Goal: Task Accomplishment & Management: Manage account settings

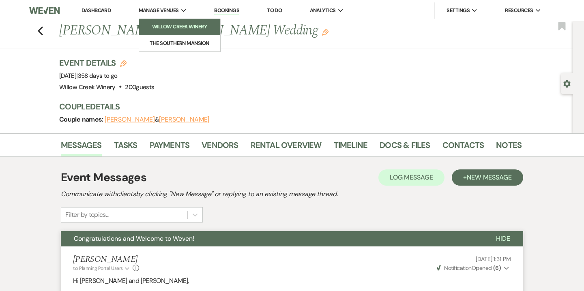
click at [183, 24] on li "Willow Creek Winery" at bounding box center [179, 27] width 73 height 8
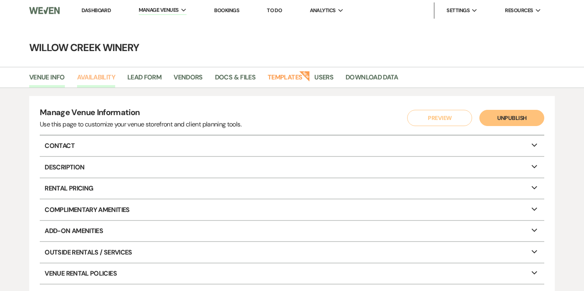
click at [97, 81] on link "Availability" at bounding box center [96, 79] width 38 height 15
select select "2"
select select "2026"
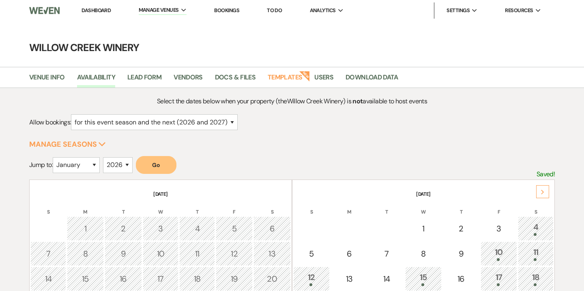
click at [544, 193] on icon "Next" at bounding box center [543, 192] width 4 height 5
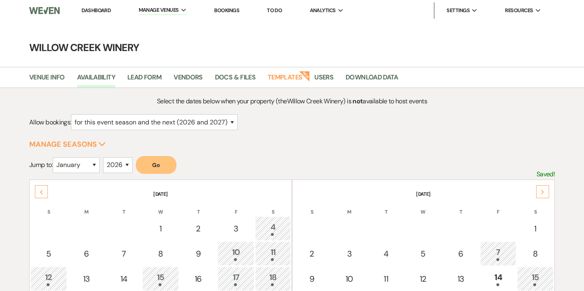
click at [544, 193] on icon "Next" at bounding box center [543, 192] width 4 height 5
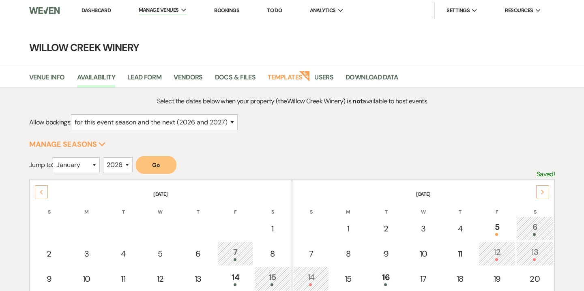
click at [544, 193] on icon "Next" at bounding box center [543, 192] width 4 height 5
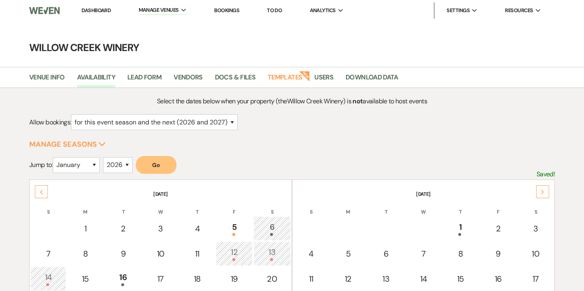
click at [544, 193] on icon "Next" at bounding box center [543, 192] width 4 height 5
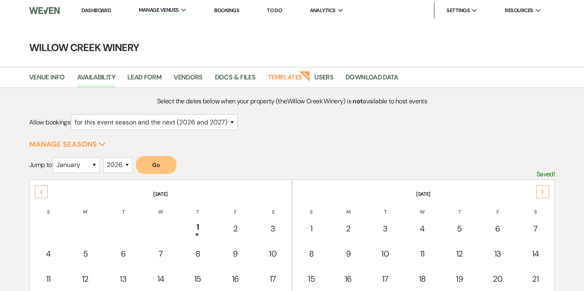
click at [544, 193] on icon "Next" at bounding box center [543, 192] width 4 height 5
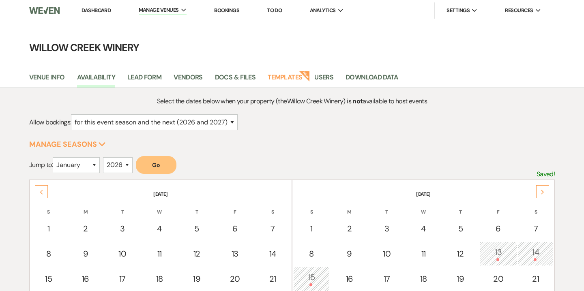
click at [544, 193] on icon "Next" at bounding box center [543, 192] width 4 height 5
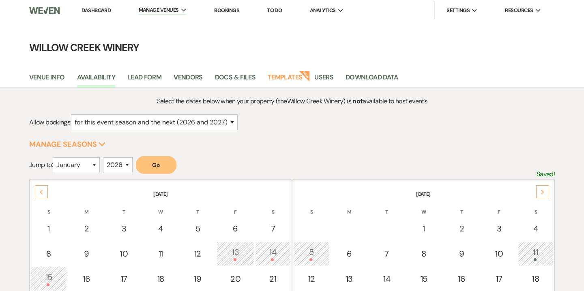
click at [544, 193] on icon "Next" at bounding box center [543, 192] width 4 height 5
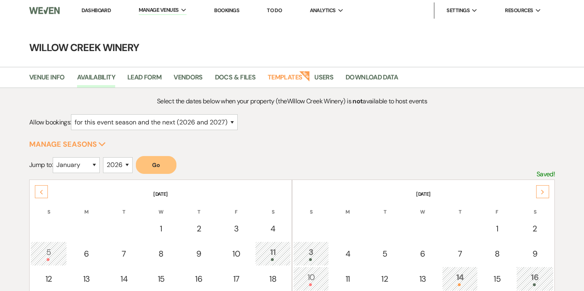
click at [544, 193] on icon "Next" at bounding box center [543, 192] width 4 height 5
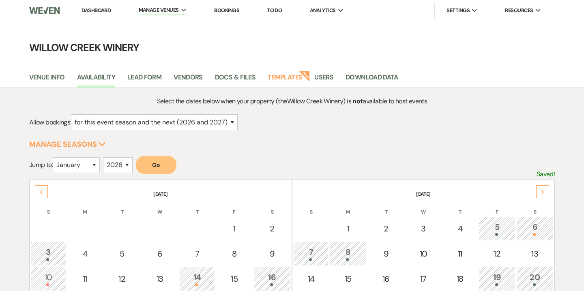
click at [544, 193] on icon "Next" at bounding box center [543, 192] width 4 height 5
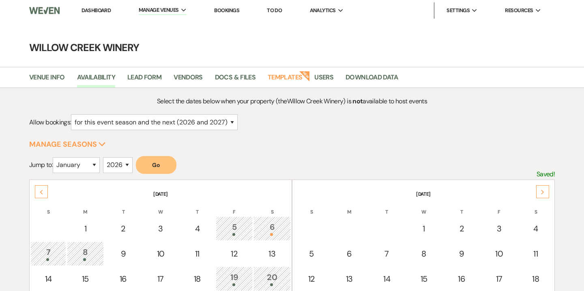
click at [544, 193] on icon "Next" at bounding box center [543, 192] width 4 height 5
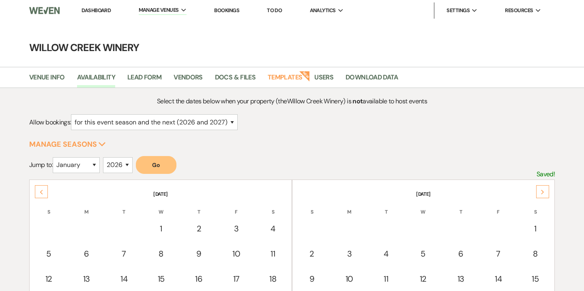
click at [544, 193] on icon "Next" at bounding box center [543, 192] width 4 height 5
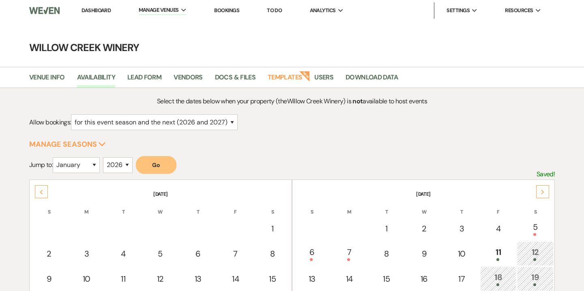
click at [544, 193] on icon "Next" at bounding box center [543, 192] width 4 height 5
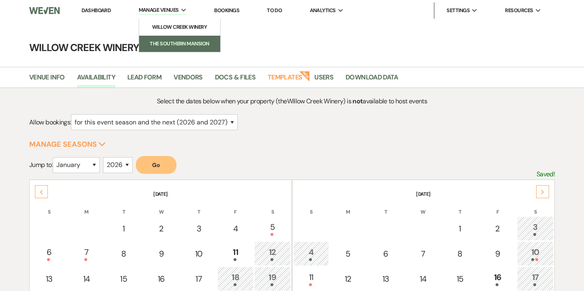
click at [181, 51] on link "The Southern Mansion" at bounding box center [179, 44] width 81 height 16
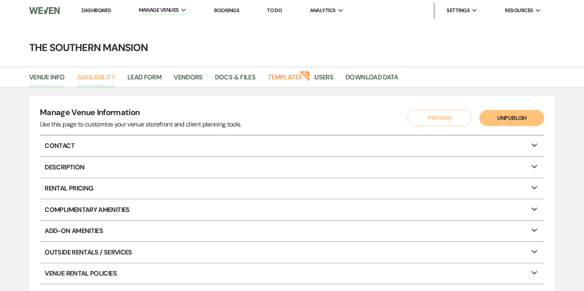
click at [104, 85] on link "Availability" at bounding box center [96, 79] width 38 height 15
select select "2"
select select "2026"
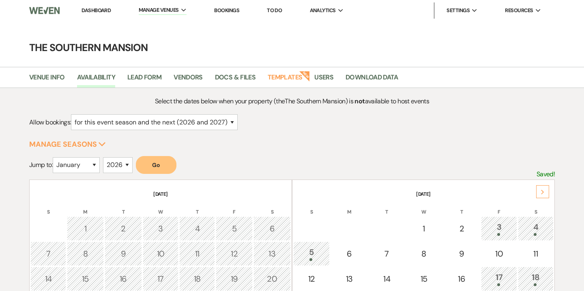
click at [548, 194] on div "Next" at bounding box center [543, 191] width 13 height 13
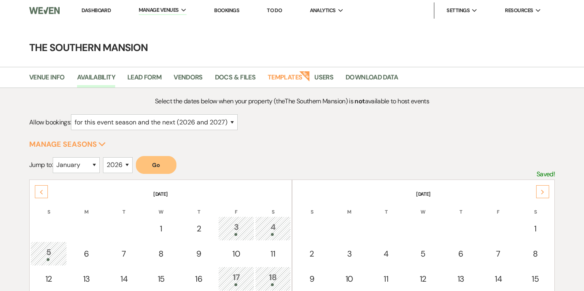
click at [548, 194] on div "Next" at bounding box center [543, 191] width 13 height 13
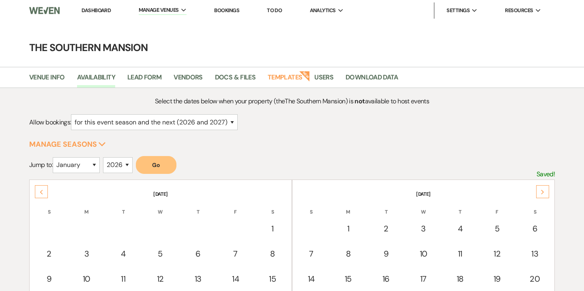
click at [548, 194] on div "Next" at bounding box center [543, 191] width 13 height 13
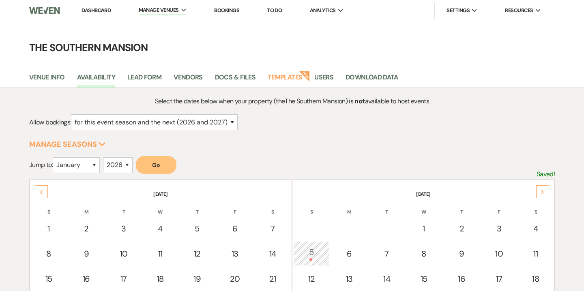
click at [548, 194] on div "Next" at bounding box center [543, 191] width 13 height 13
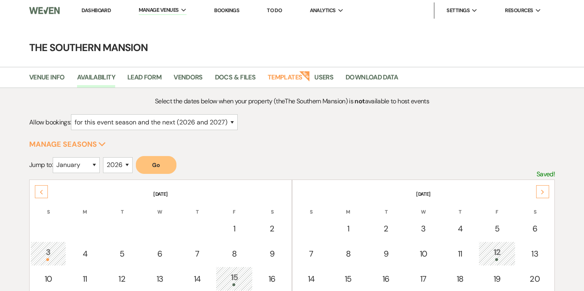
click at [548, 194] on div "Next" at bounding box center [543, 191] width 13 height 13
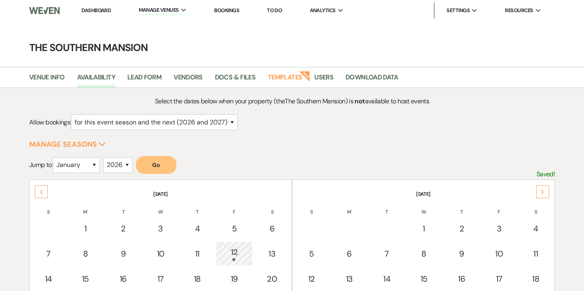
click at [548, 194] on div "Next" at bounding box center [543, 191] width 13 height 13
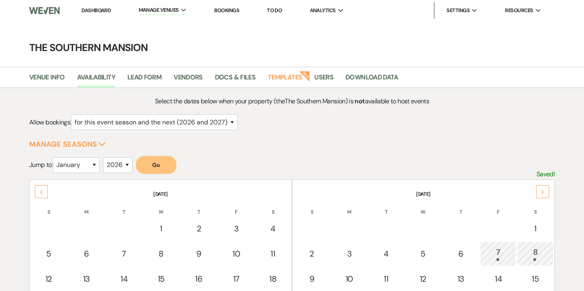
click at [548, 194] on div "Next" at bounding box center [543, 191] width 13 height 13
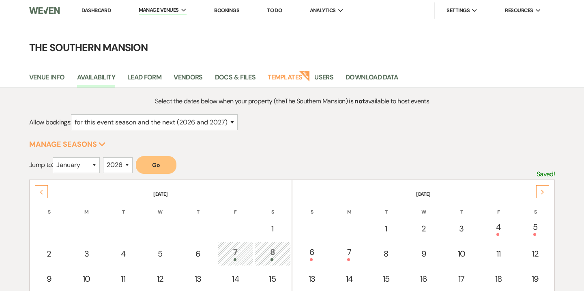
click at [548, 194] on div "Next" at bounding box center [543, 191] width 13 height 13
